Goal: Task Accomplishment & Management: Use online tool/utility

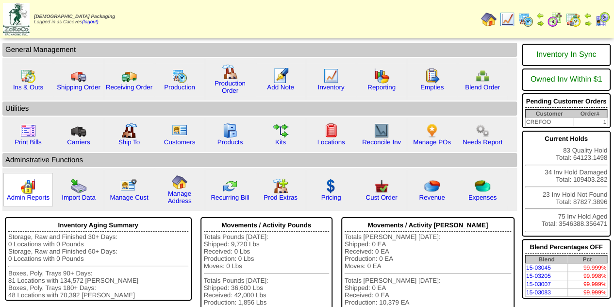
click at [35, 186] on img at bounding box center [28, 186] width 16 height 16
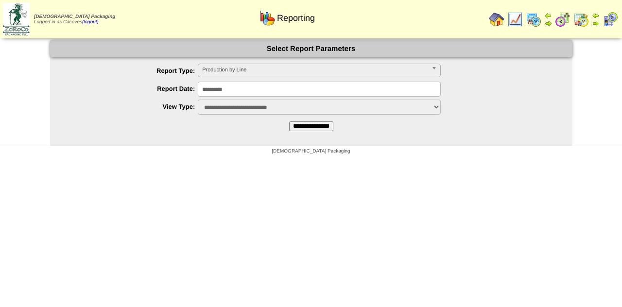
click at [267, 94] on input "**********" at bounding box center [319, 89] width 243 height 15
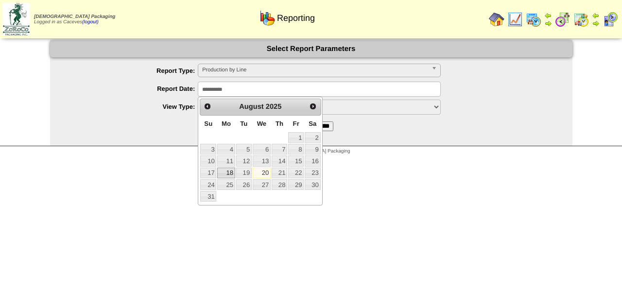
click at [229, 170] on link "18" at bounding box center [225, 173] width 17 height 11
type input "**********"
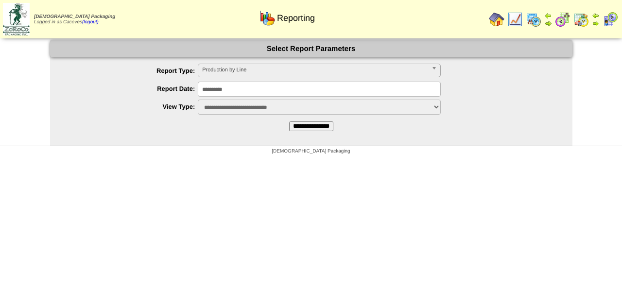
click at [300, 128] on input "**********" at bounding box center [311, 126] width 44 height 10
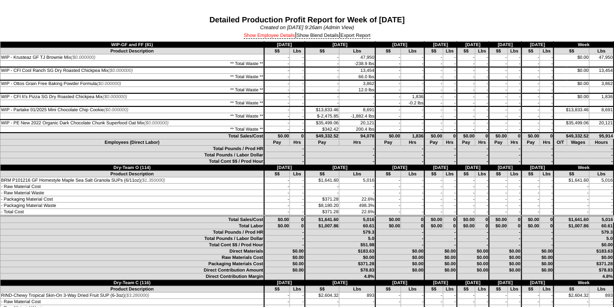
click at [278, 38] on link "Show Employee Details" at bounding box center [269, 36] width 51 height 6
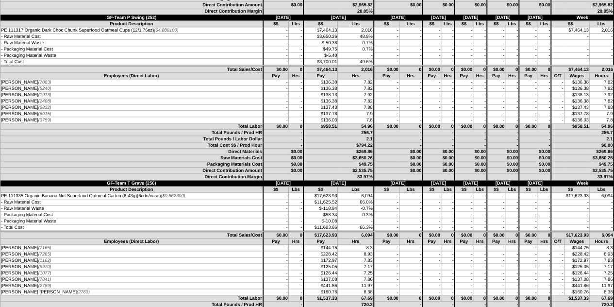
scroll to position [2317, 0]
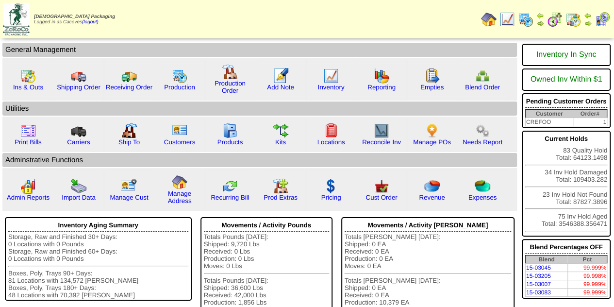
click at [522, 22] on img at bounding box center [526, 20] width 16 height 16
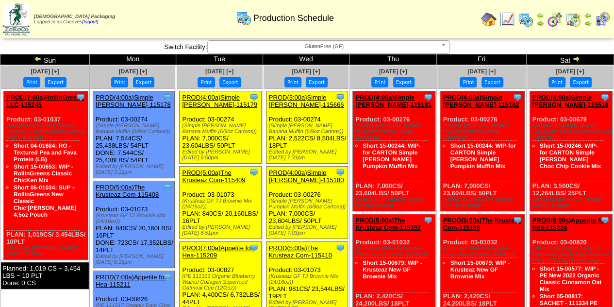
drag, startPoint x: 220, startPoint y: 133, endPoint x: 208, endPoint y: 128, distance: 12.2
click at [208, 128] on div "(Simple [PERSON_NAME] Banana Muffin (6/9oz Cartons))" at bounding box center [221, 129] width 79 height 12
drag, startPoint x: 221, startPoint y: 131, endPoint x: 184, endPoint y: 123, distance: 37.7
click at [184, 123] on div "(Simple [PERSON_NAME] Banana Muffin (6/9oz Cartons))" at bounding box center [221, 129] width 79 height 12
copy div "(Simple [PERSON_NAME] Banana Muffin (6/9oz Cartons)"
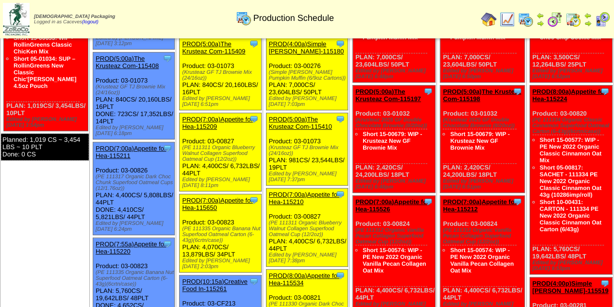
scroll to position [133, 0]
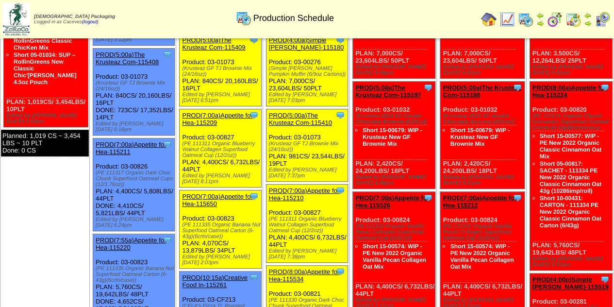
drag, startPoint x: 222, startPoint y: 224, endPoint x: 213, endPoint y: 222, distance: 9.9
click at [213, 222] on div "(PE 111335 Organic Banana Nut Superfood Oatmeal Carton (6-43g)(6crtn/case))" at bounding box center [221, 230] width 79 height 17
drag, startPoint x: 223, startPoint y: 224, endPoint x: 183, endPoint y: 211, distance: 42.4
click at [183, 211] on div "Clone Item PROD(7:00a)Appetite for Hea-115650 Appetite for Healthy Living Sched…" at bounding box center [221, 229] width 82 height 78
click at [250, 222] on div "(PE 111335 Organic Banana Nut Superfood Oatmeal Carton (6-43g)(6crtn/case))" at bounding box center [221, 230] width 79 height 17
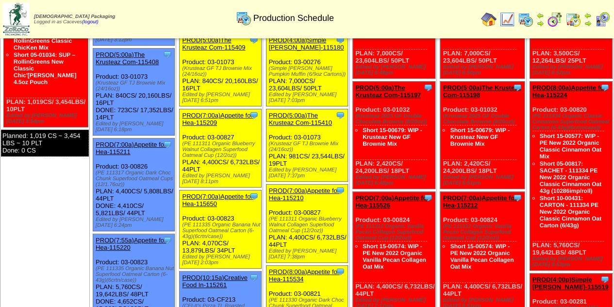
click at [224, 226] on div "(PE 111335 Organic Banana Nut Superfood Oatmeal Carton (6-43g)(6crtn/case))" at bounding box center [221, 230] width 79 height 17
drag, startPoint x: 222, startPoint y: 225, endPoint x: 213, endPoint y: 218, distance: 11.8
click at [213, 222] on div "(PE 111335 Organic Banana Nut Superfood Oatmeal Carton (6-43g)(6crtn/case))" at bounding box center [221, 230] width 79 height 17
click at [217, 222] on div "(PE 111335 Organic Banana Nut Superfood Oatmeal Carton (6-43g)(6crtn/case))" at bounding box center [221, 230] width 79 height 17
drag, startPoint x: 222, startPoint y: 224, endPoint x: 182, endPoint y: 211, distance: 42.4
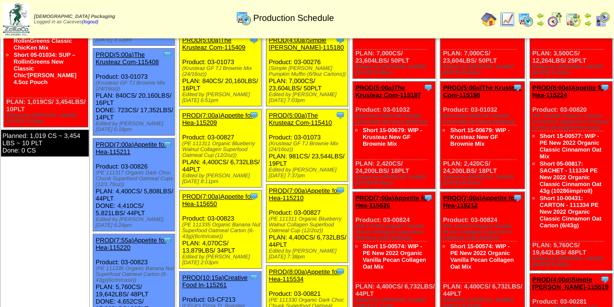
click at [182, 211] on div "Clone Item PROD(7:00a)Appetite for Hea-115650 Appetite for Healthy Living Sched…" at bounding box center [221, 229] width 82 height 78
copy div "(PE 111335 Organic Banana Nut Superfood Oatmeal Carton (6-43g)(6crtn/case)"
